Goal: Navigation & Orientation: Understand site structure

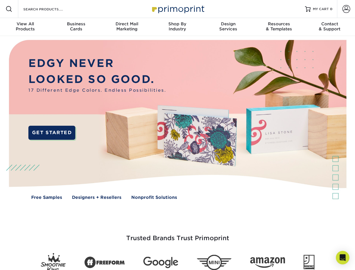
click at [177, 135] on img at bounding box center [177, 123] width 351 height 175
click at [9, 9] on span at bounding box center [9, 9] width 7 height 7
click at [346, 9] on span at bounding box center [346, 9] width 8 height 8
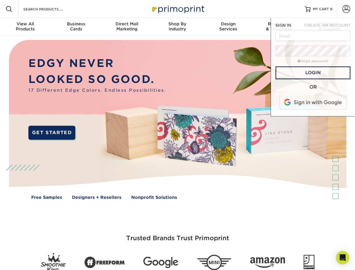
click at [25, 27] on div "View All Products" at bounding box center [25, 26] width 51 height 10
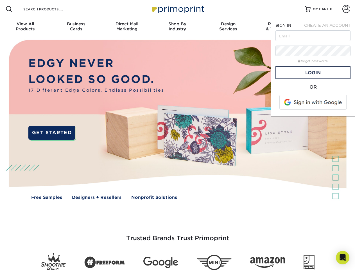
click at [76, 27] on div "Business Cards" at bounding box center [76, 26] width 51 height 10
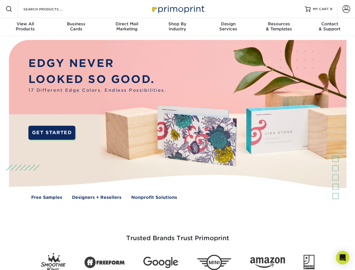
click at [127, 27] on div "Direct Mail Marketing" at bounding box center [126, 26] width 51 height 10
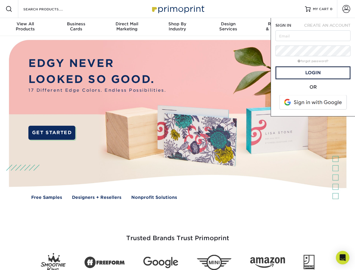
click at [177, 27] on div "Shop By Industry" at bounding box center [177, 26] width 51 height 10
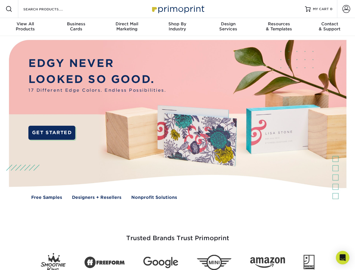
click at [228, 27] on div "Design Services" at bounding box center [228, 26] width 51 height 10
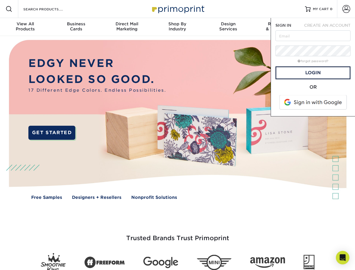
click at [279, 27] on span "SIGN IN" at bounding box center [283, 25] width 16 height 4
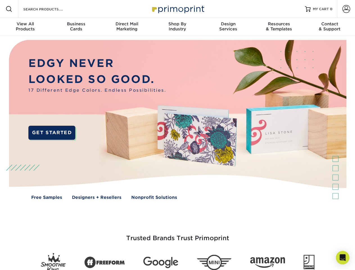
click at [329, 27] on div "Contact & Support" at bounding box center [329, 26] width 51 height 10
